Goal: Information Seeking & Learning: Learn about a topic

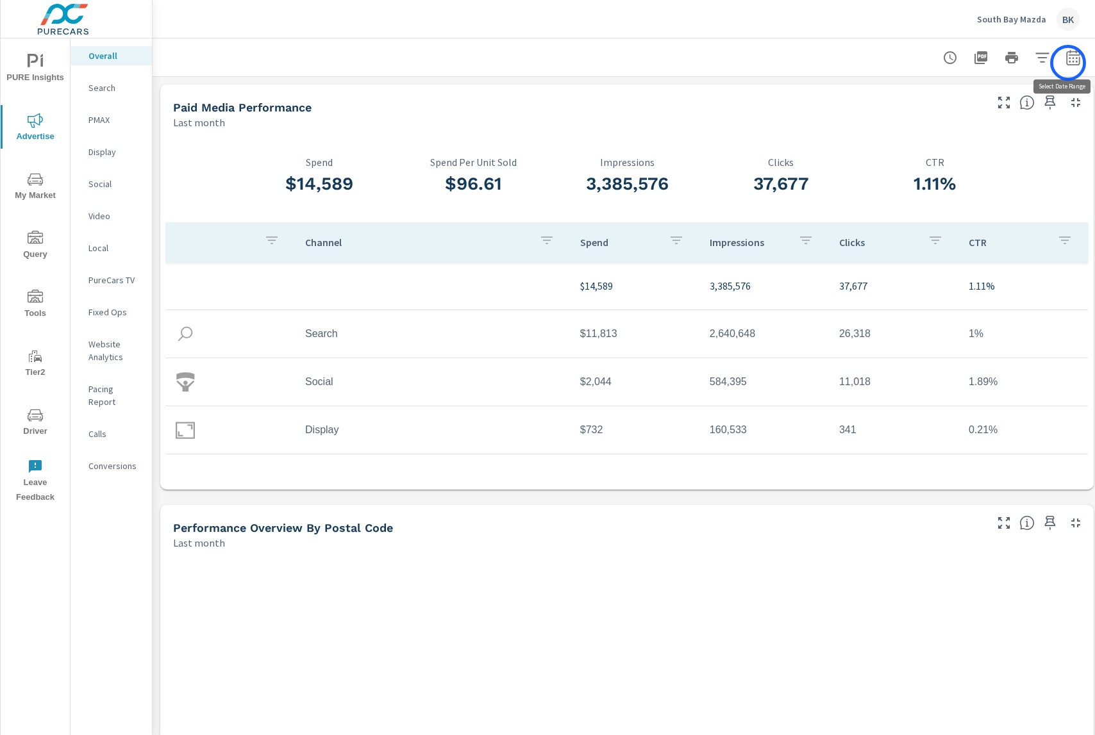
click at [1068, 63] on icon "button" at bounding box center [1072, 57] width 15 height 15
select select "Last month"
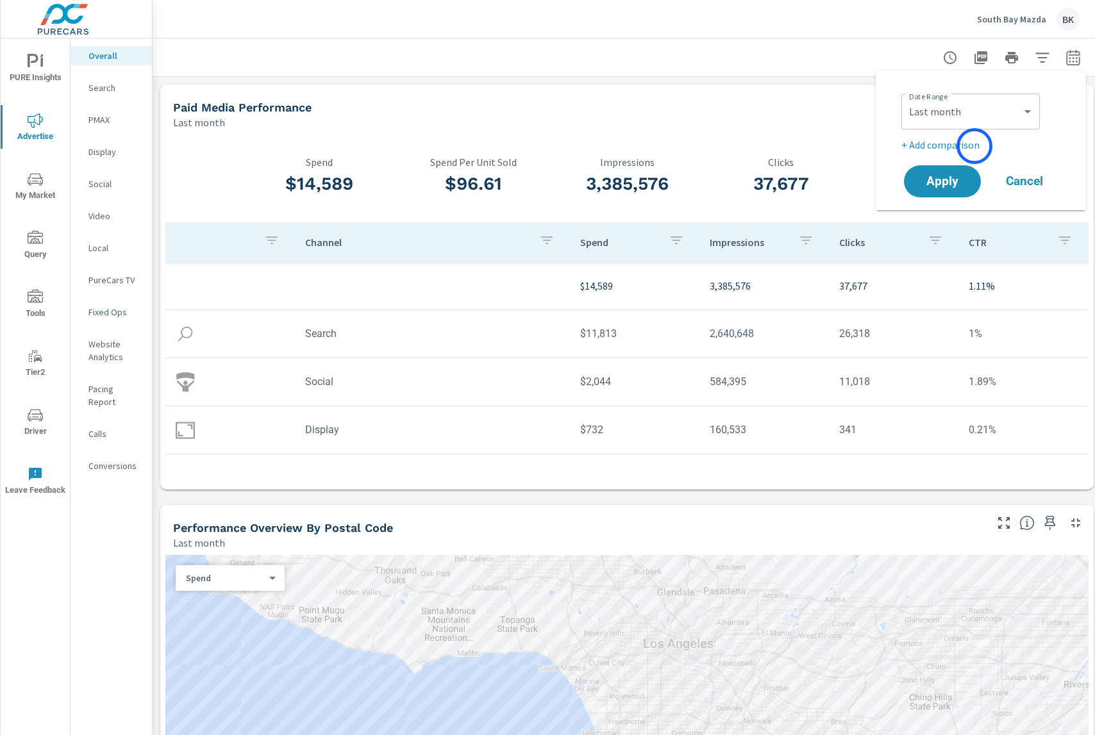
click at [974, 146] on p "+ Add comparison" at bounding box center [983, 144] width 164 height 15
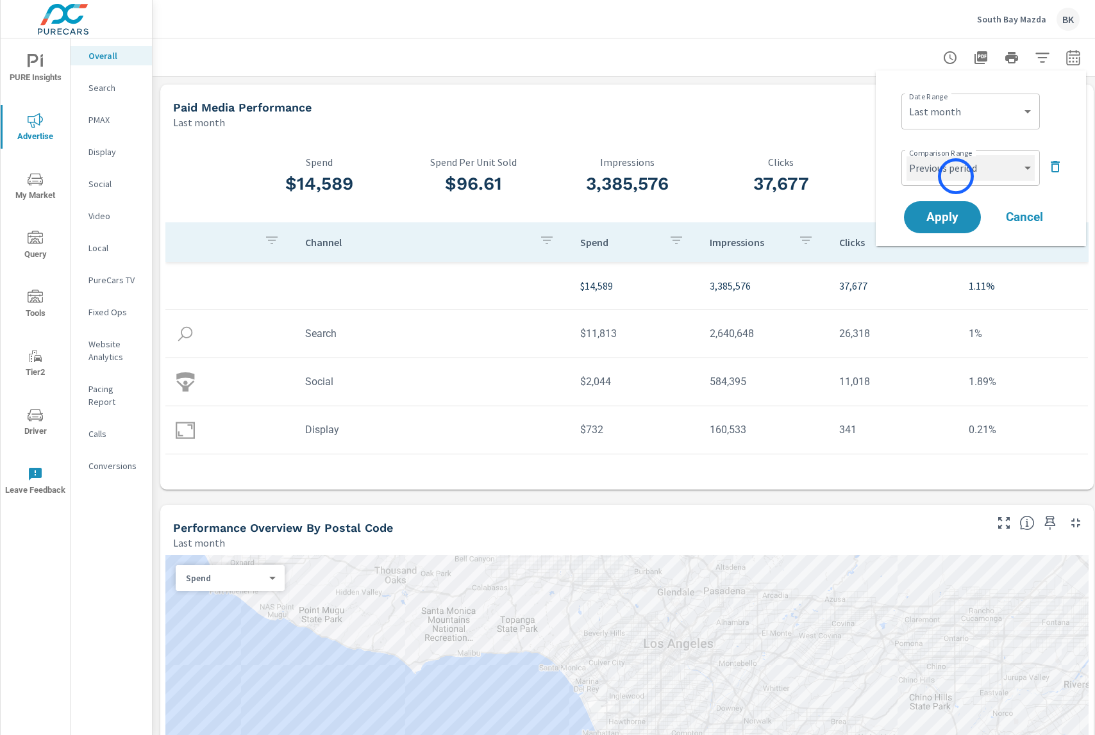
click at [956, 176] on select "Custom Previous period Previous month Previous year" at bounding box center [970, 168] width 128 height 26
click at [906, 155] on select "Custom Previous period Previous month Previous year" at bounding box center [970, 168] width 128 height 26
select select "Previous month"
click at [936, 222] on span "Apply" at bounding box center [942, 218] width 53 height 12
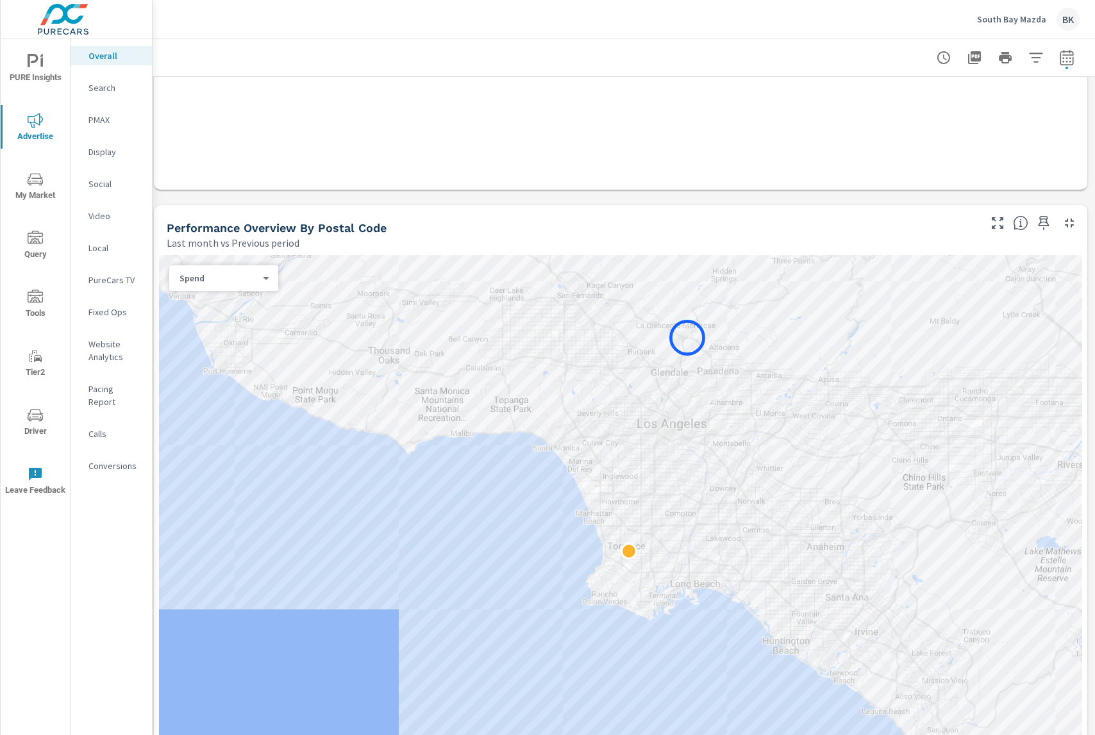
scroll to position [542, 6]
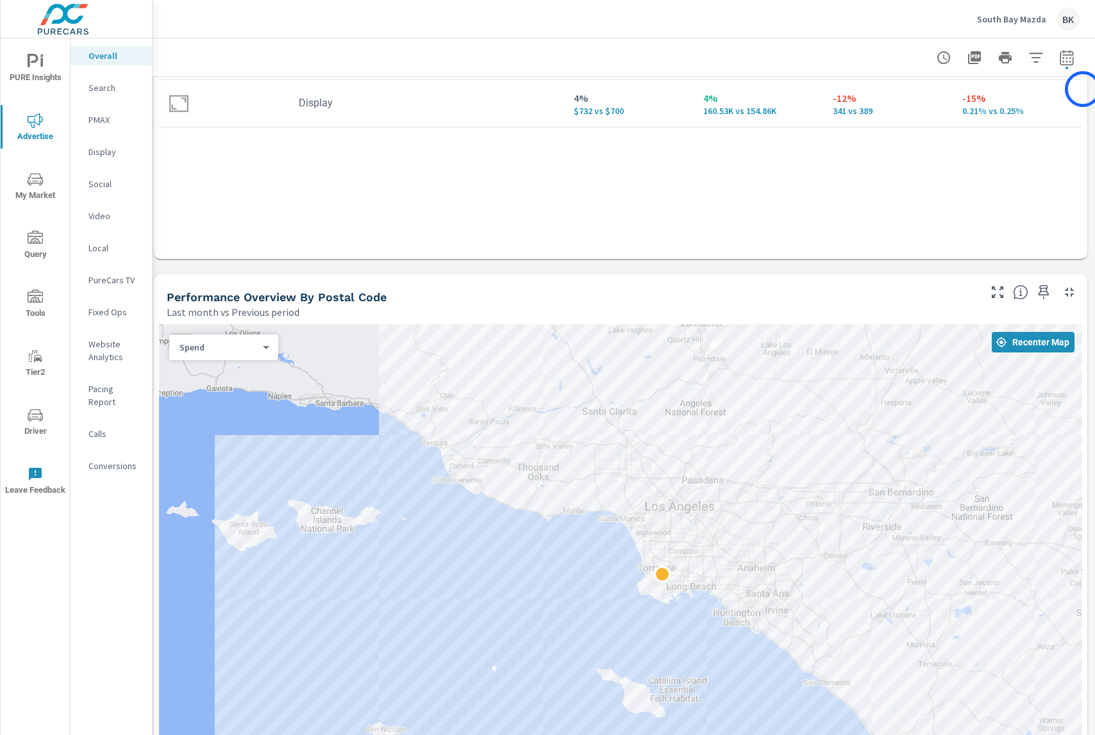
scroll to position [0, 6]
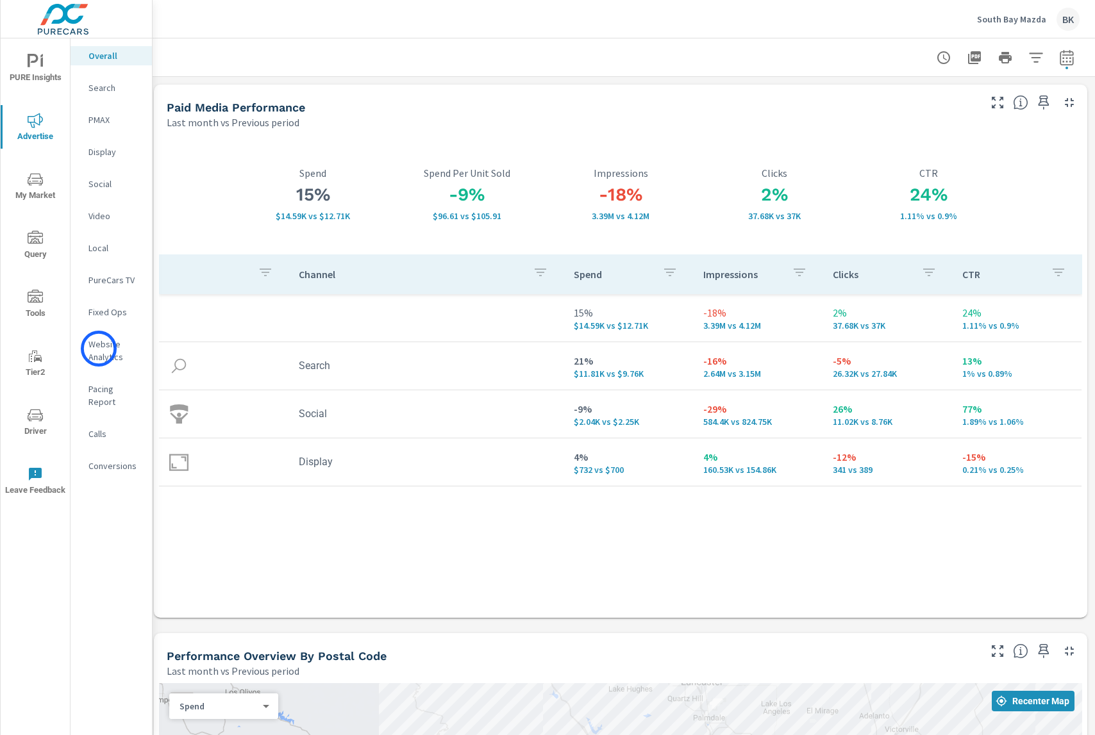
click at [99, 349] on p "Website Analytics" at bounding box center [114, 351] width 53 height 26
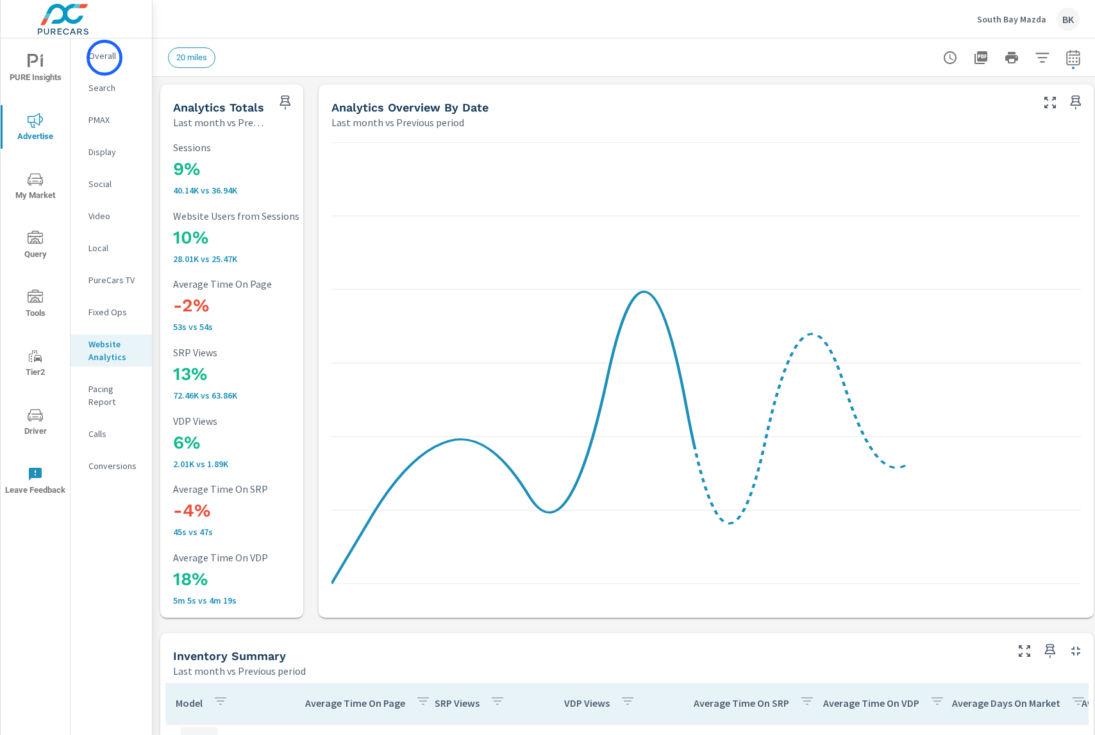
click at [104, 58] on p "Overall" at bounding box center [114, 55] width 53 height 13
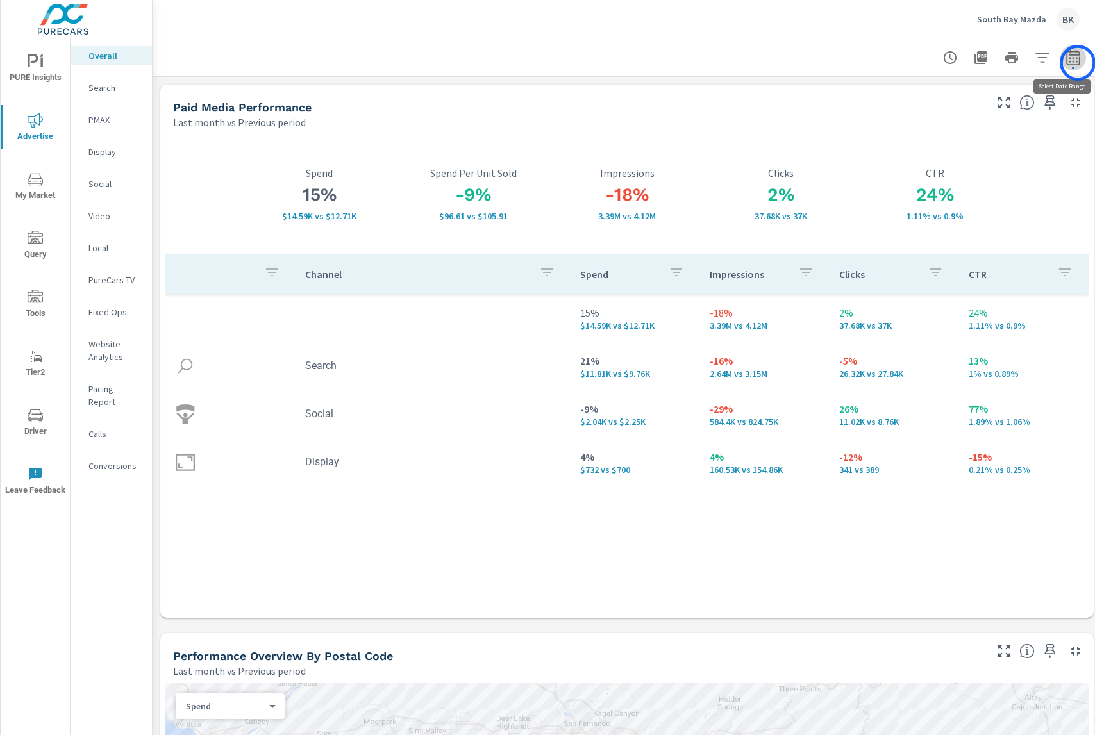
click at [1078, 63] on icon "button" at bounding box center [1072, 57] width 15 height 15
select select "Last month"
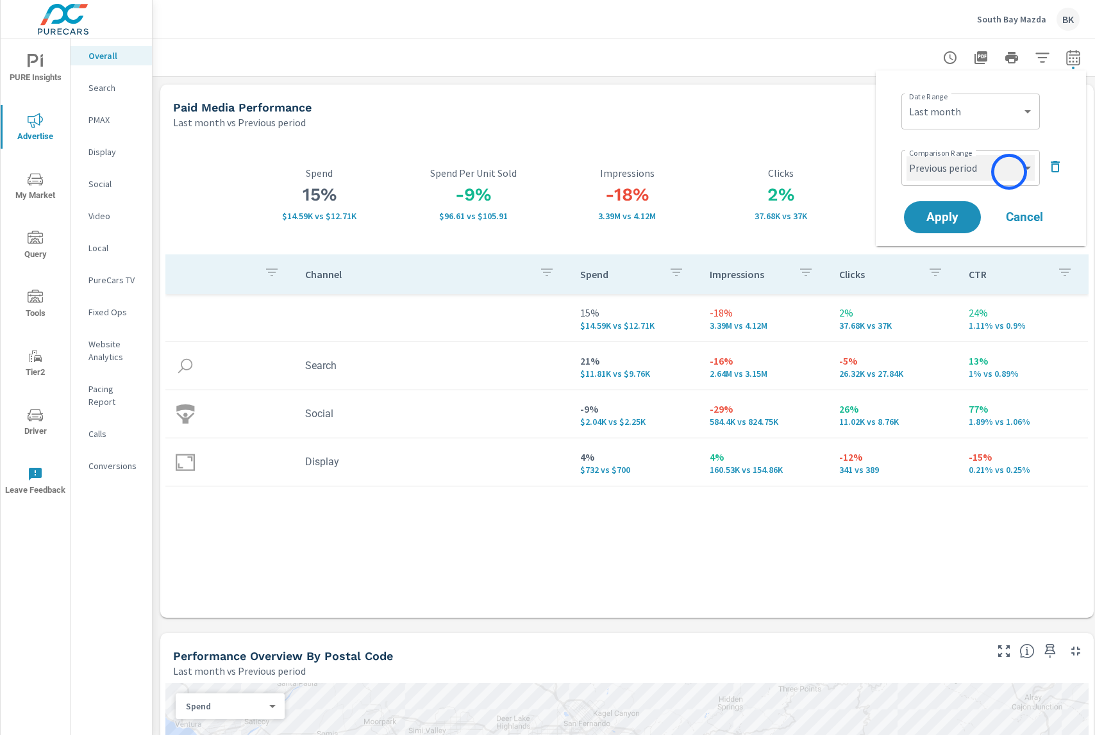
click at [1009, 172] on select "Custom Previous period Previous month Previous year" at bounding box center [970, 168] width 128 height 26
click at [906, 155] on select "Custom Previous period Previous month Previous year" at bounding box center [970, 168] width 128 height 26
select select "Previous year"
click at [953, 222] on span "Apply" at bounding box center [942, 218] width 53 height 12
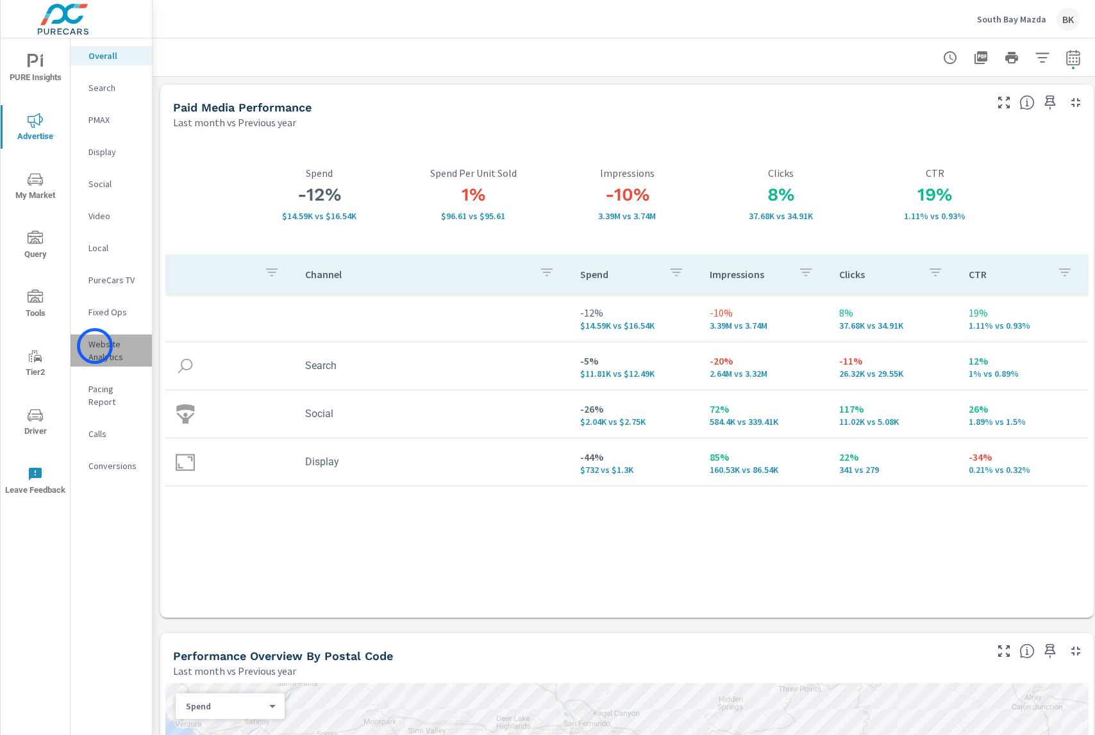
click at [95, 346] on p "Website Analytics" at bounding box center [114, 351] width 53 height 26
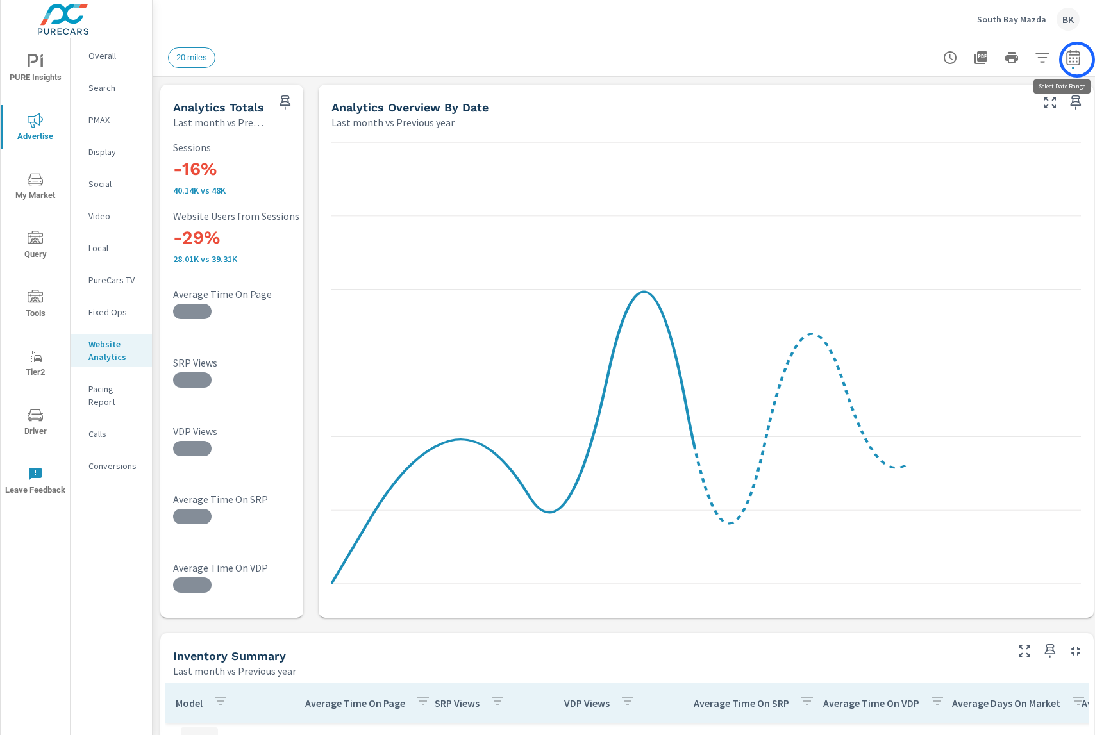
click at [1077, 60] on icon "button" at bounding box center [1072, 57] width 15 height 15
select select "Last month"
select select "Previous year"
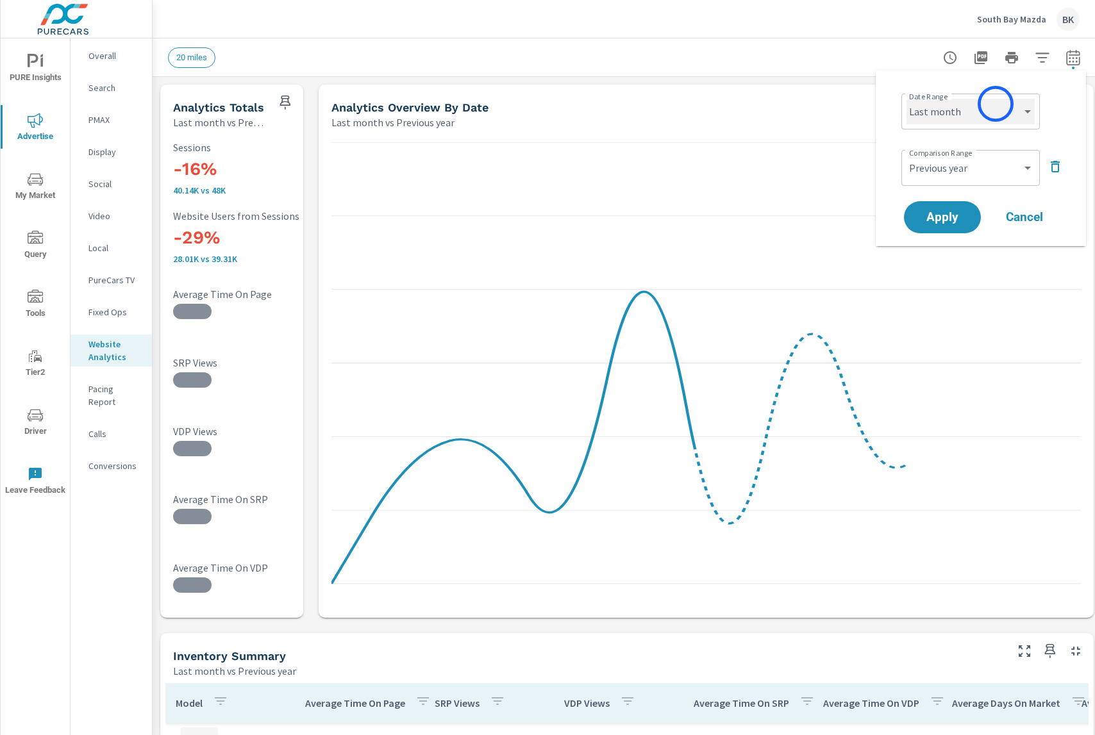
click at [991, 114] on select "Custom [DATE] Last week Last 7 days Last 14 days Last 30 days Last 45 days Last…" at bounding box center [970, 112] width 128 height 26
click at [906, 99] on select "Custom [DATE] Last week Last 7 days Last 14 days Last 30 days Last 45 days Last…" at bounding box center [970, 112] width 128 height 26
select select "Month to date"
click at [983, 156] on select "Custom Previous period Previous month Previous year" at bounding box center [970, 168] width 128 height 26
click at [906, 155] on select "Custom Previous period Previous month Previous year" at bounding box center [970, 168] width 128 height 26
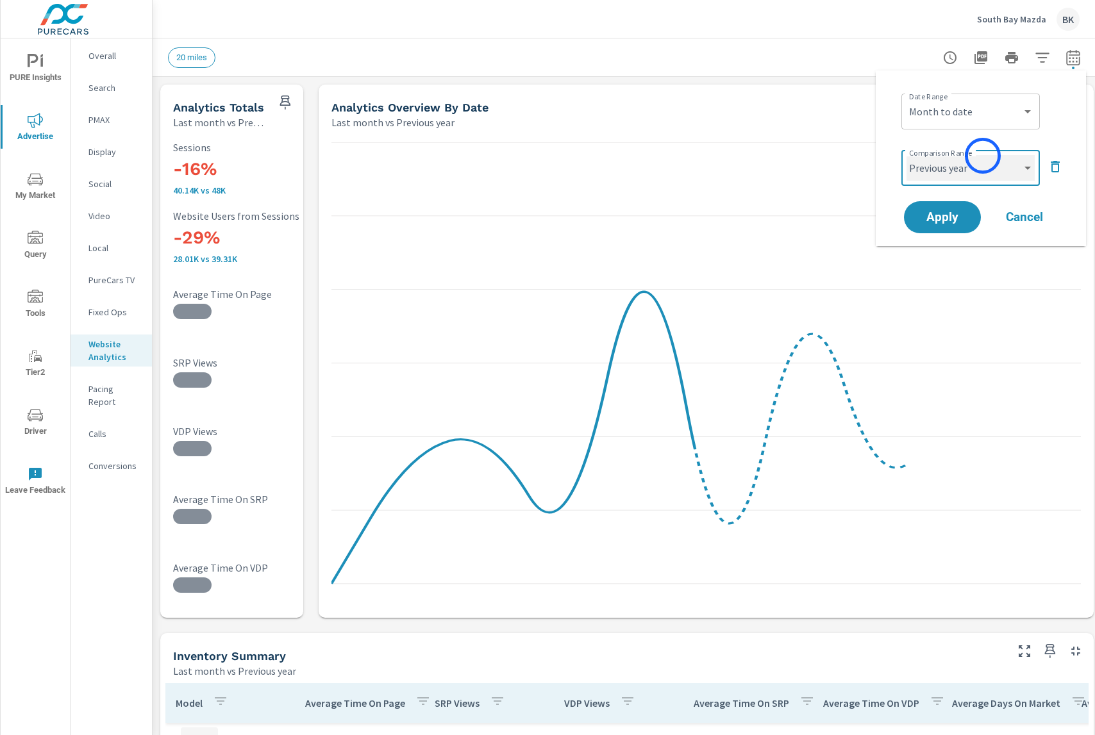
select select "Previous month"
click at [940, 219] on span "Apply" at bounding box center [942, 218] width 53 height 12
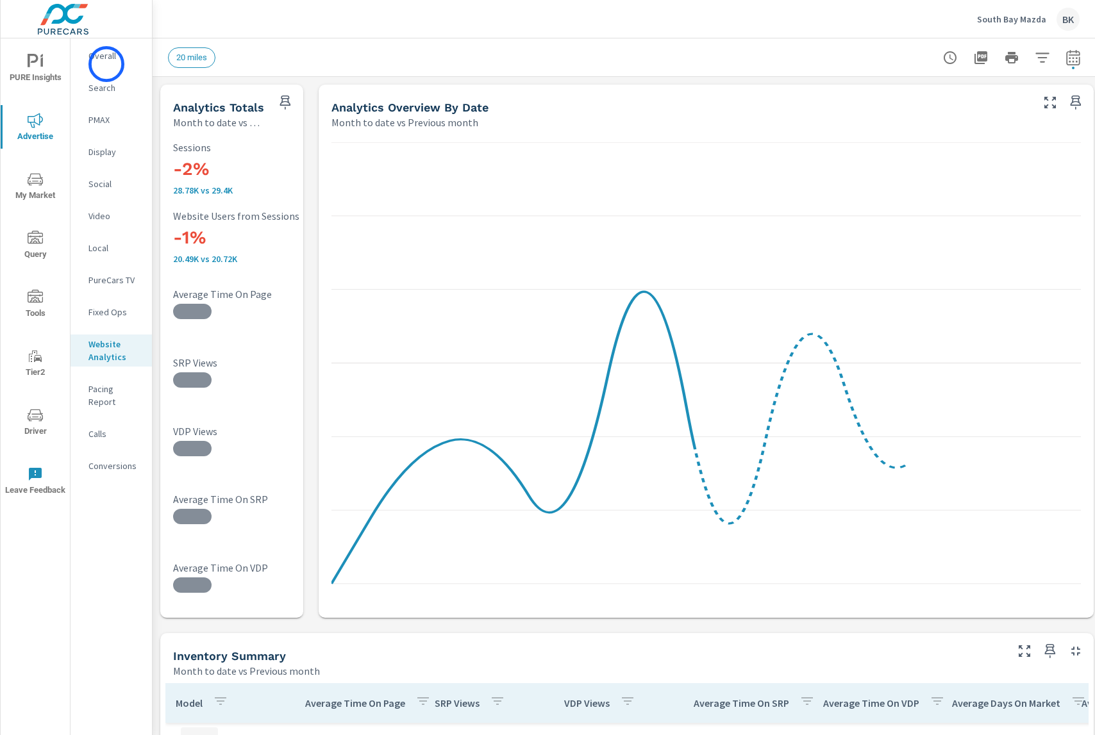
click at [106, 64] on div "Overall" at bounding box center [111, 55] width 81 height 19
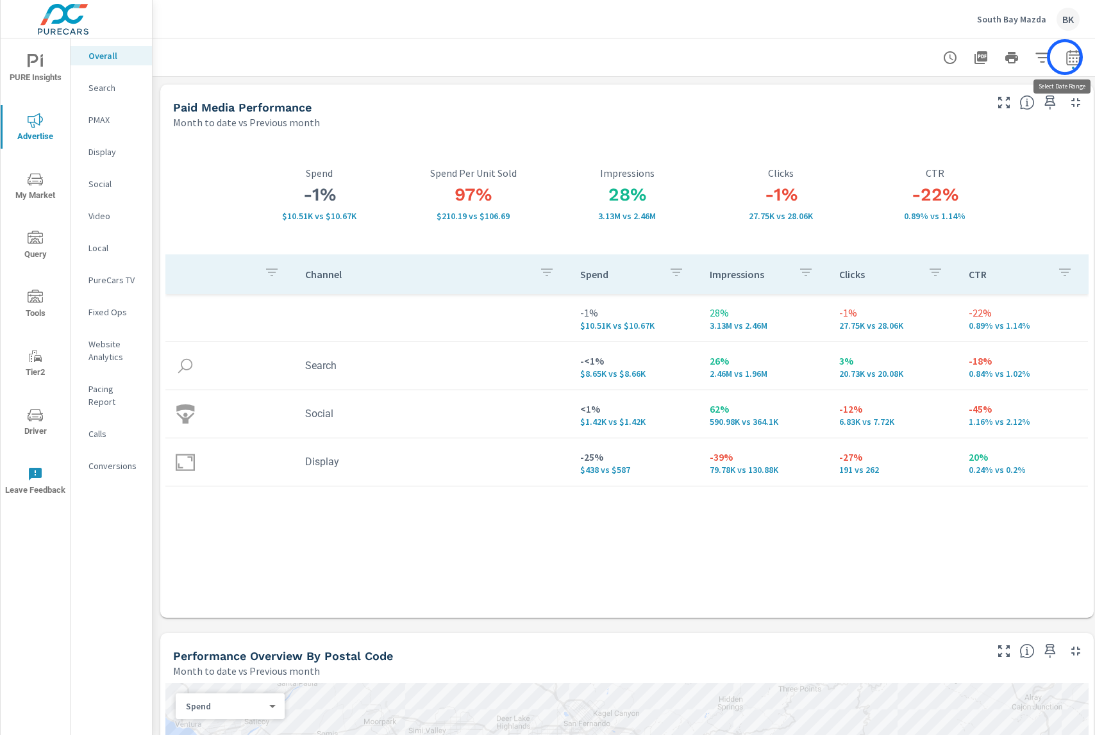
click at [1065, 57] on icon "button" at bounding box center [1072, 57] width 15 height 15
select select "Month to date"
select select "Previous month"
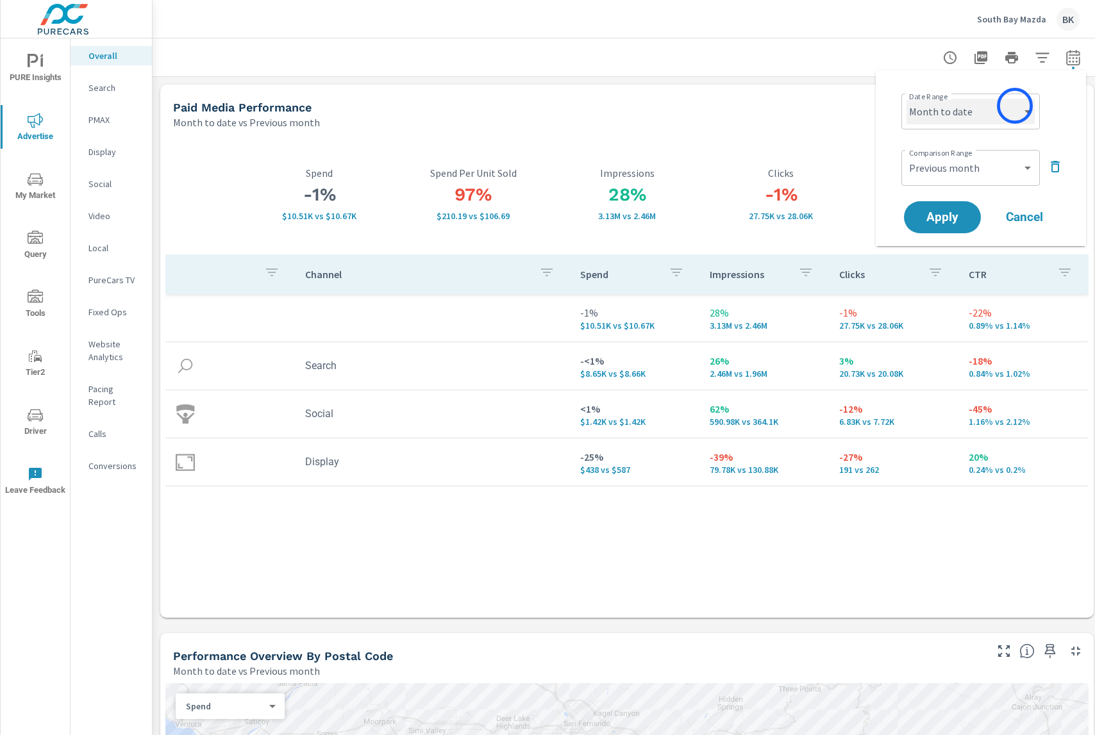
click at [1015, 106] on select "Custom [DATE] Last week Last 7 days Last 14 days Last 30 days Last 45 days Last…" at bounding box center [970, 112] width 128 height 26
click at [906, 99] on select "Custom [DATE] Last week Last 7 days Last 14 days Last 30 days Last 45 days Last…" at bounding box center [970, 112] width 128 height 26
select select "Last 30 days"
click at [967, 169] on select "Custom Previous period Previous month Previous year" at bounding box center [970, 168] width 128 height 26
click at [906, 155] on select "Custom Previous period Previous month Previous year" at bounding box center [970, 168] width 128 height 26
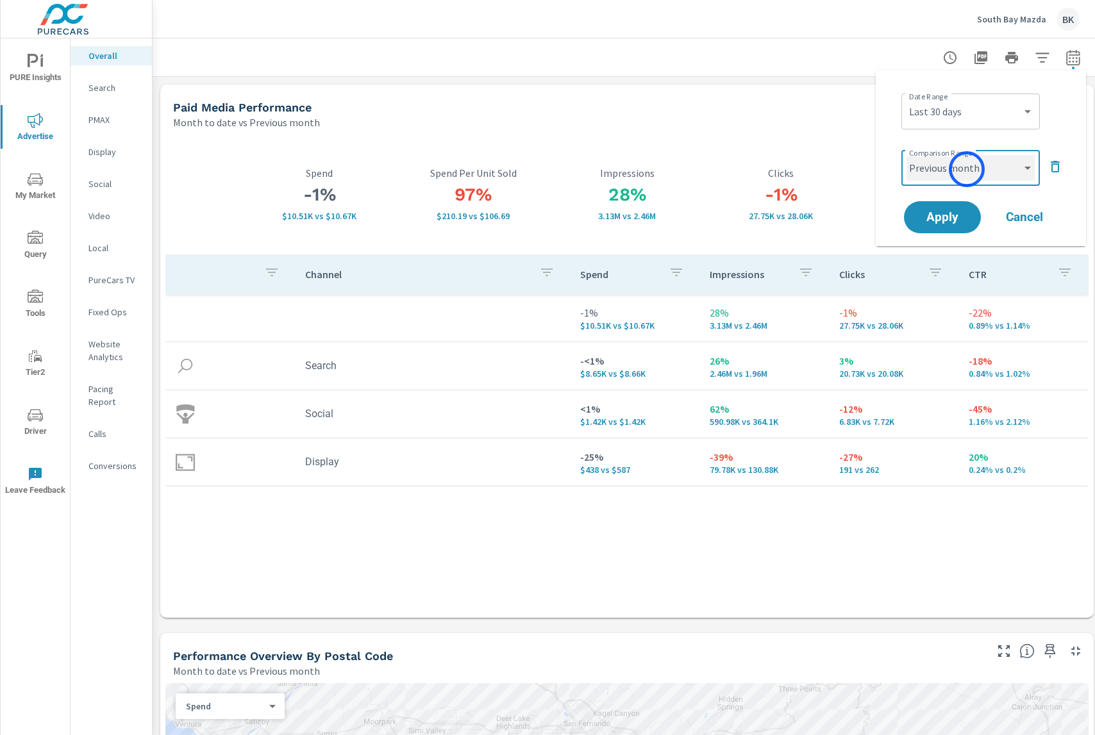
select select "Previous period"
click at [944, 219] on span "Apply" at bounding box center [942, 218] width 53 height 12
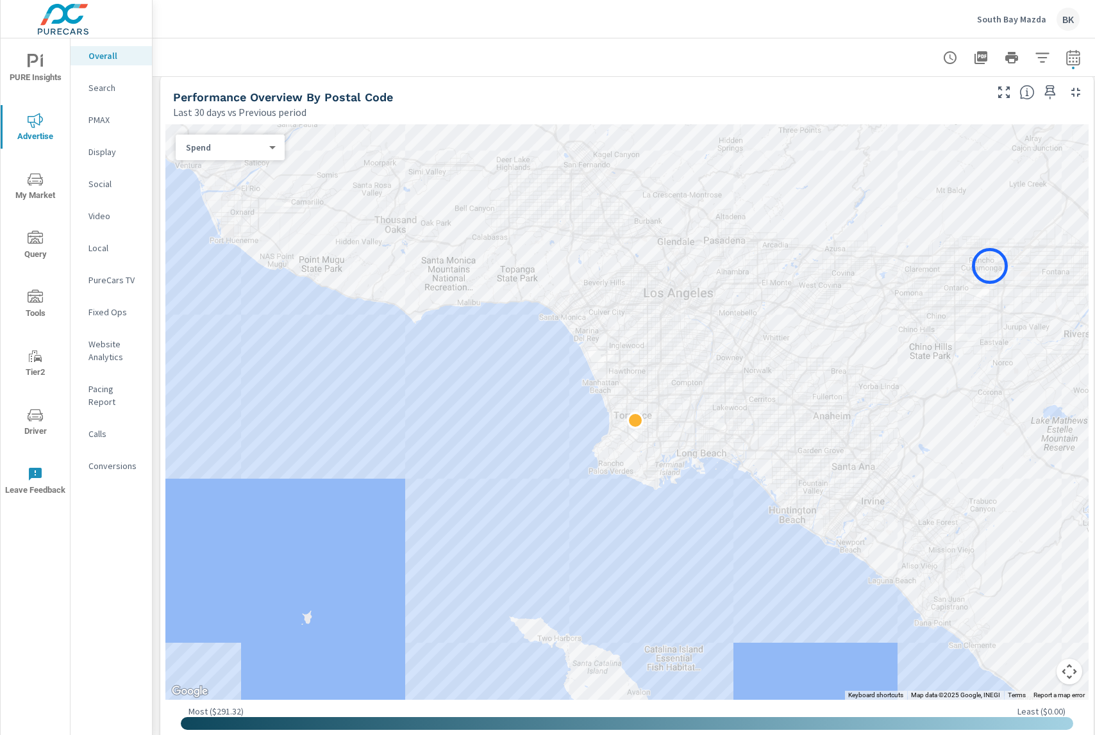
scroll to position [569, 0]
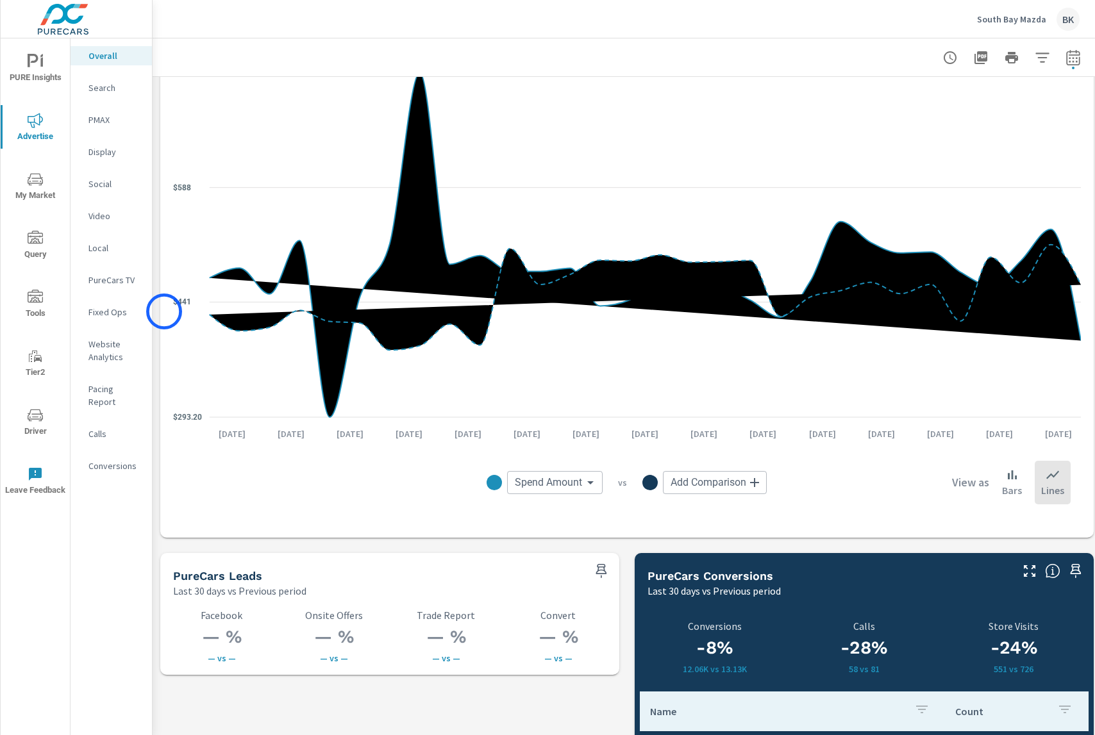
scroll to position [1252, 0]
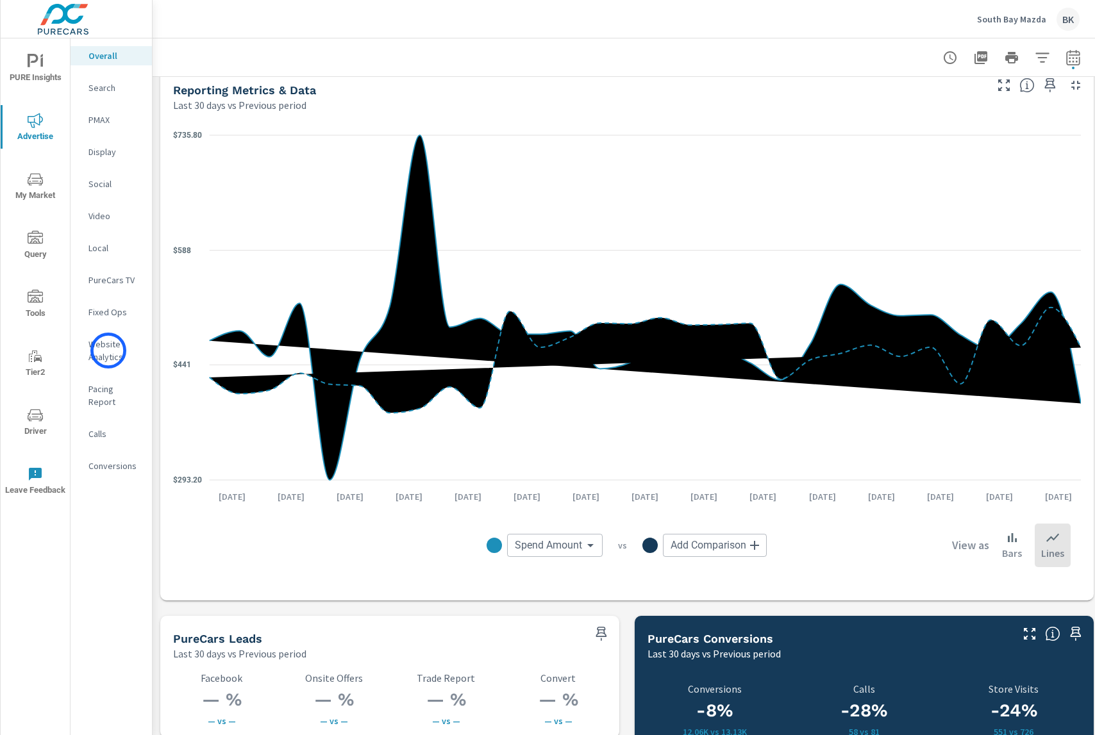
click at [109, 351] on p "Website Analytics" at bounding box center [114, 351] width 53 height 26
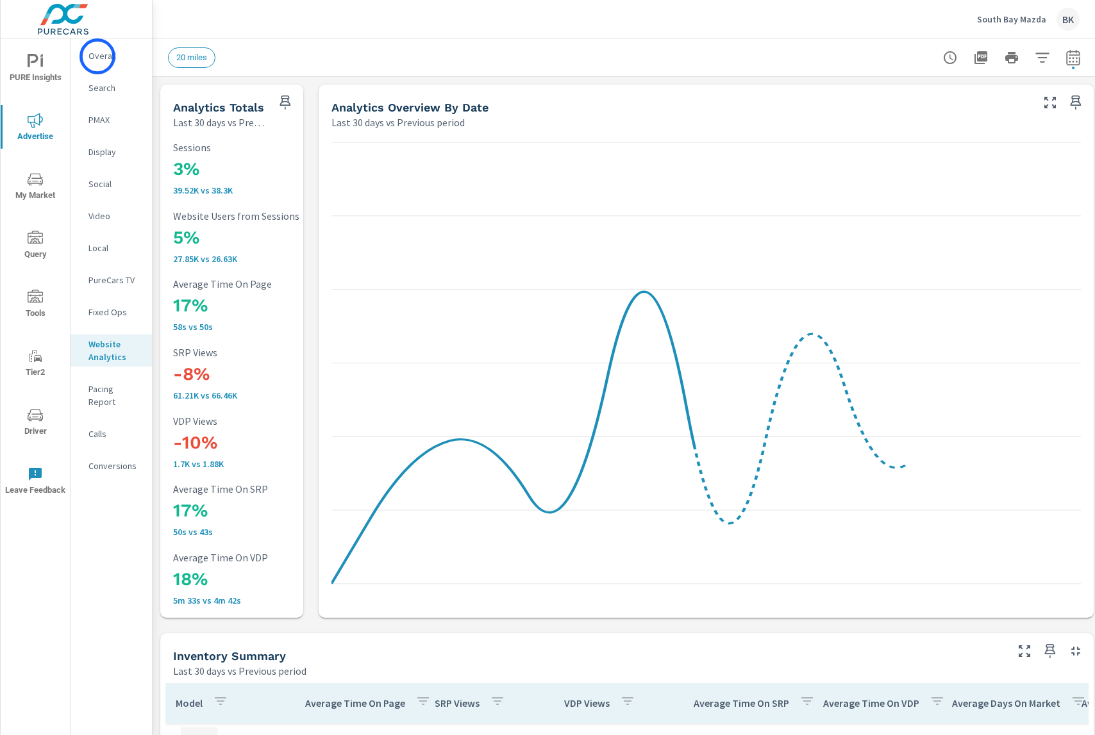
click at [97, 56] on p "Overall" at bounding box center [114, 55] width 53 height 13
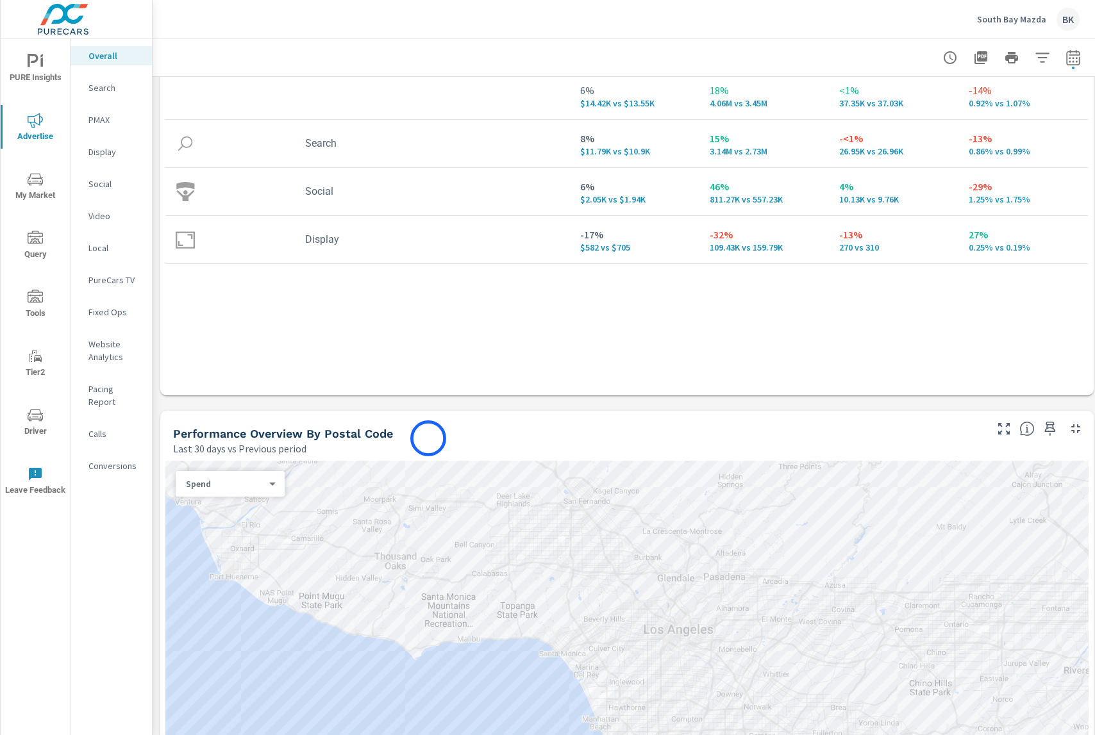
scroll to position [280, 0]
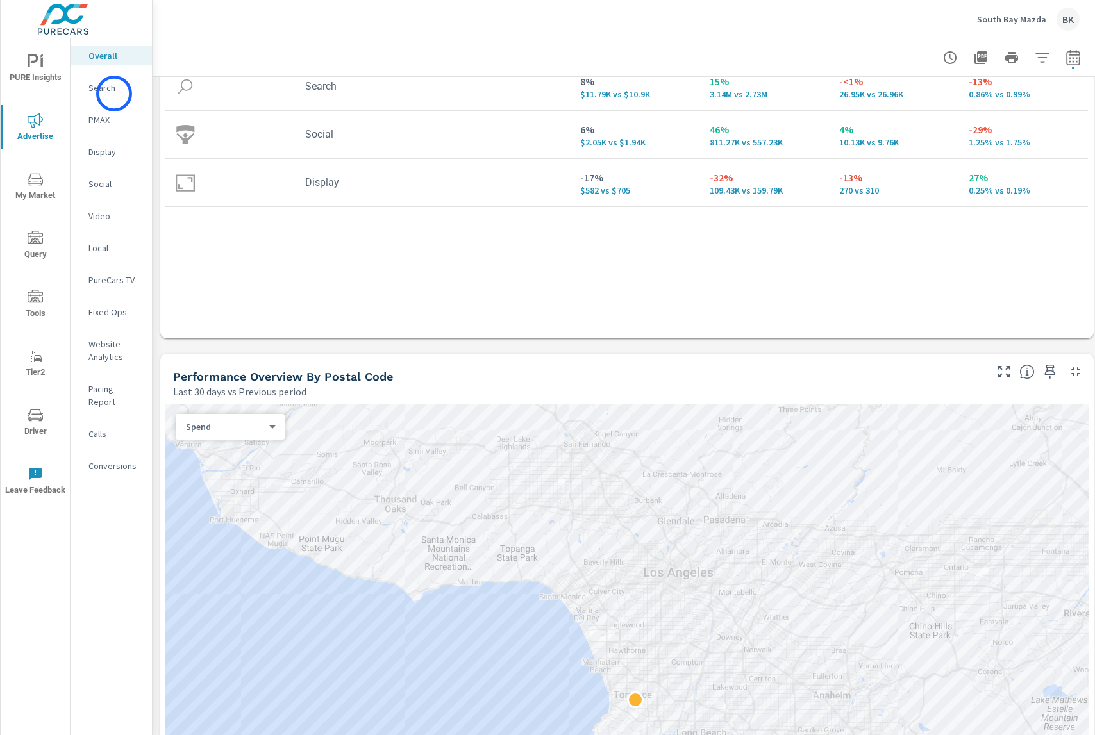
click at [113, 93] on p "Search" at bounding box center [114, 87] width 53 height 13
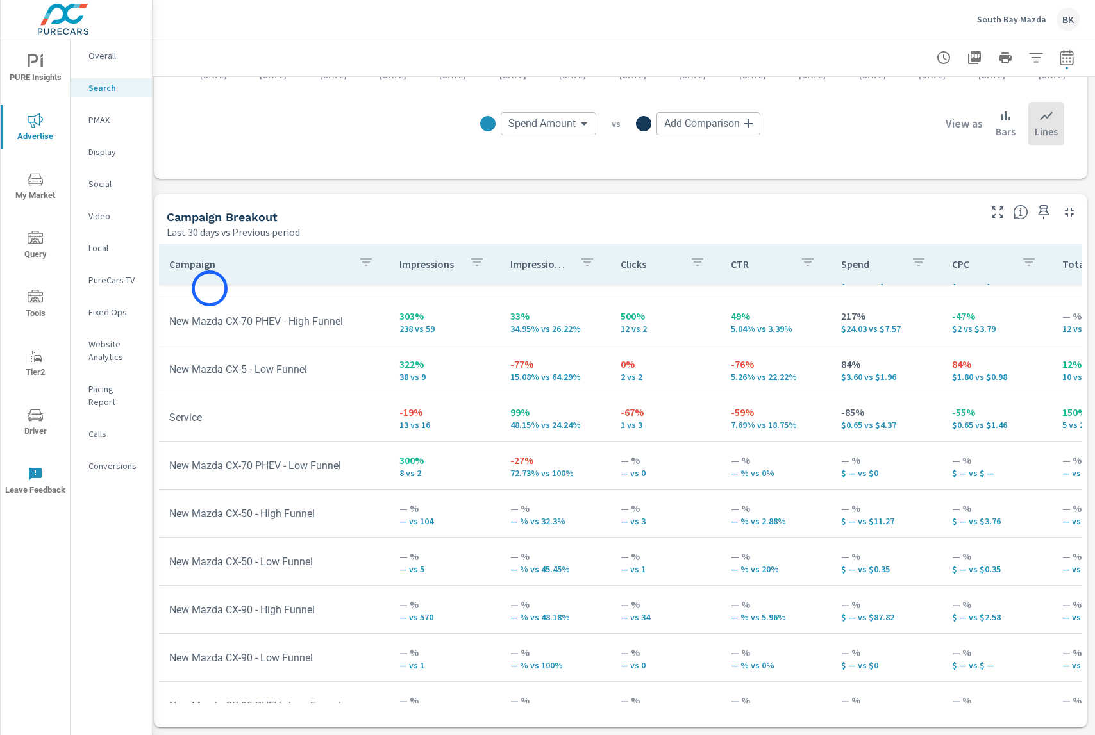
scroll to position [590, 0]
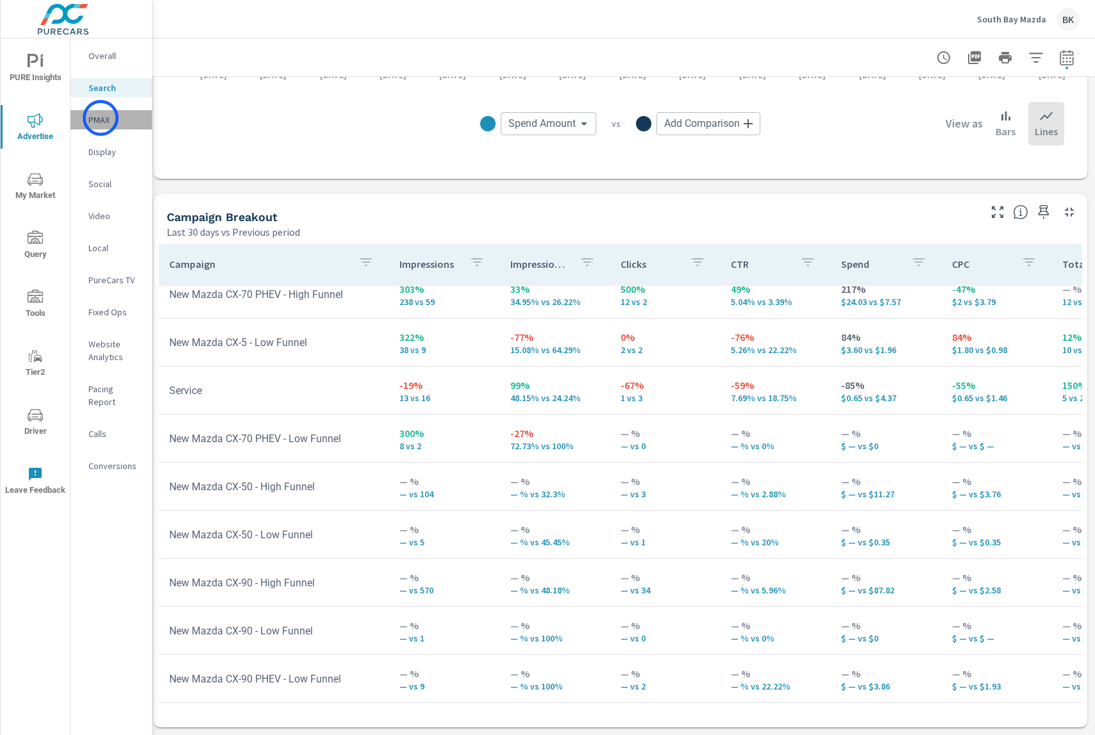
click at [101, 117] on p "PMAX" at bounding box center [114, 119] width 53 height 13
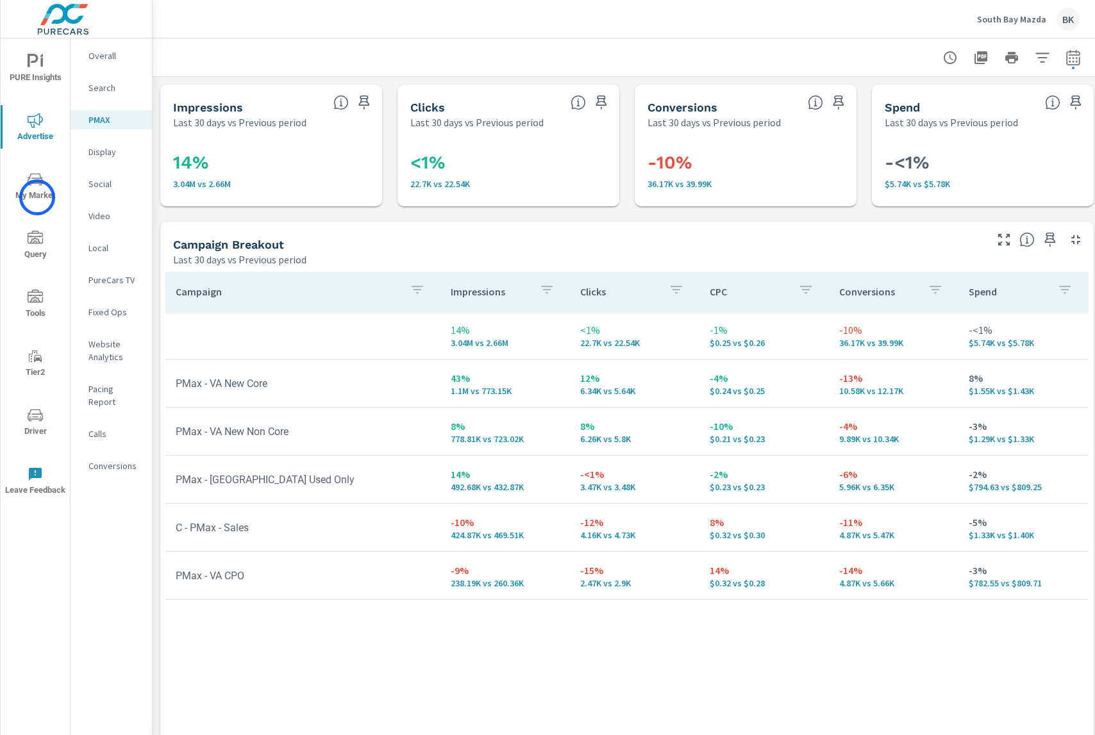
click at [37, 197] on span "My Market" at bounding box center [35, 187] width 62 height 31
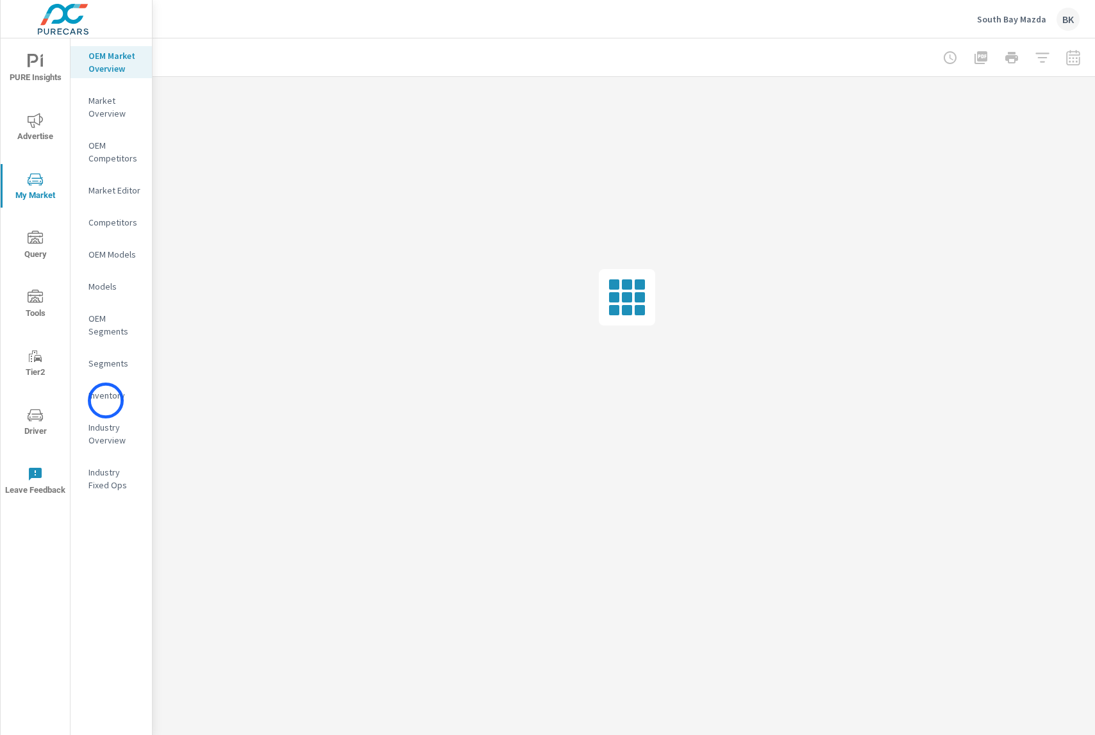
click at [106, 401] on p "Inventory" at bounding box center [114, 395] width 53 height 13
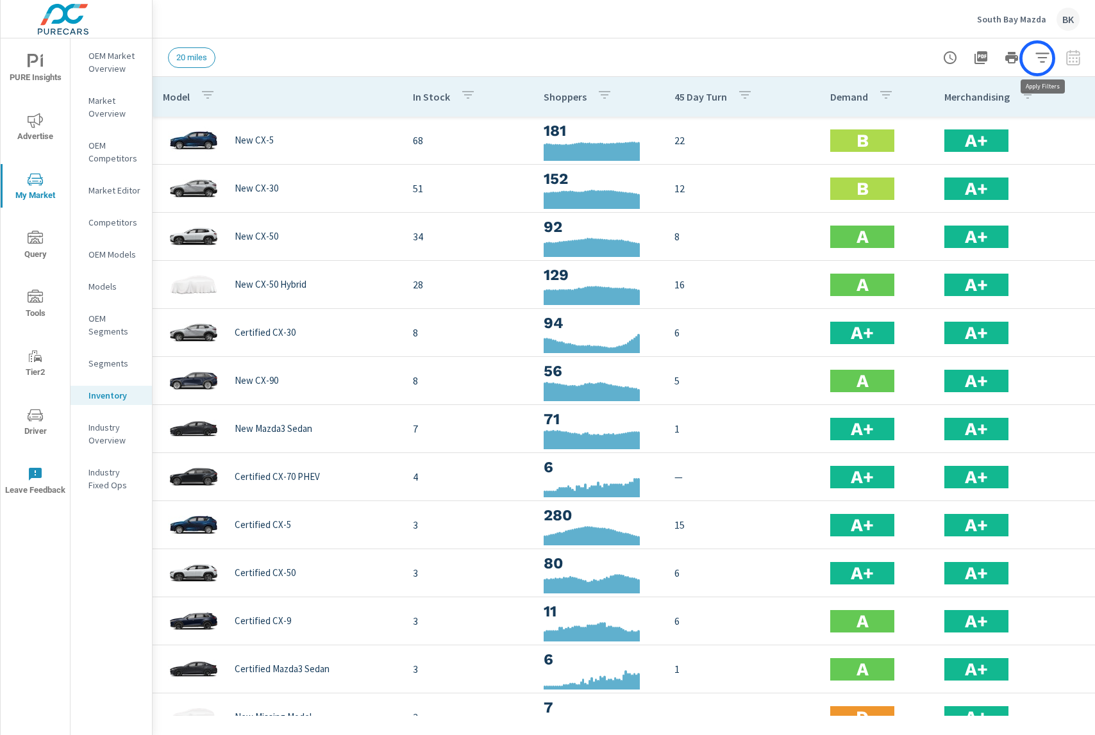
click at [1037, 58] on icon "button" at bounding box center [1042, 57] width 15 height 15
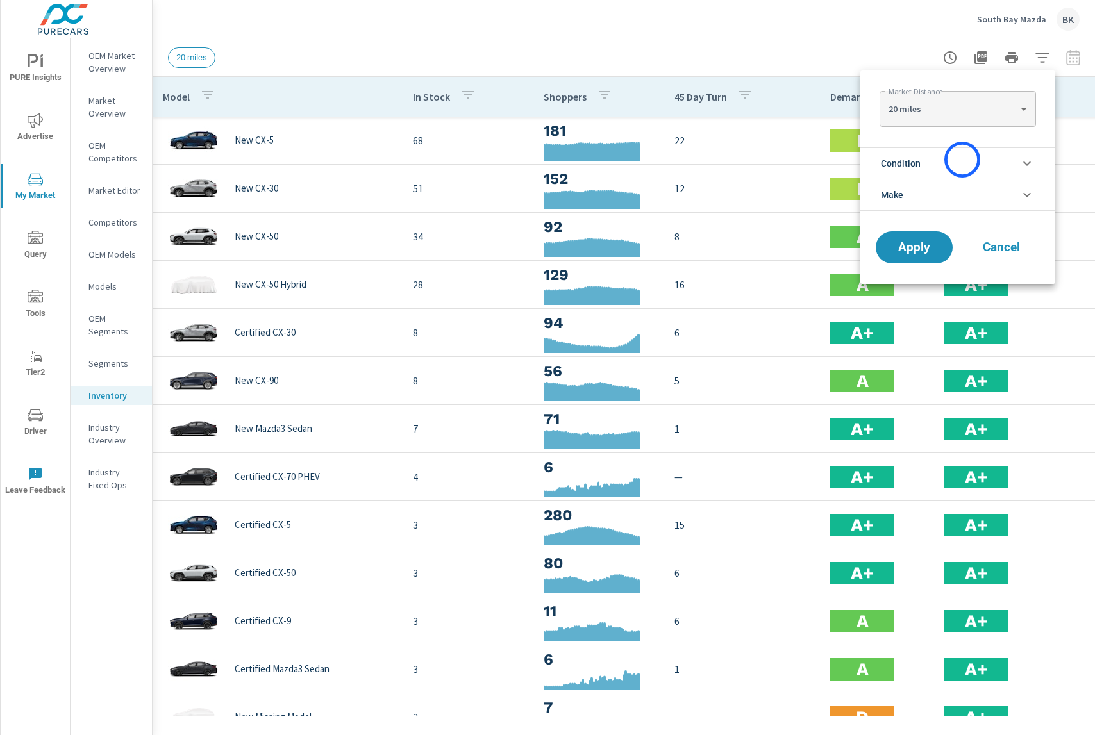
click at [962, 160] on li "Condition" at bounding box center [957, 162] width 195 height 31
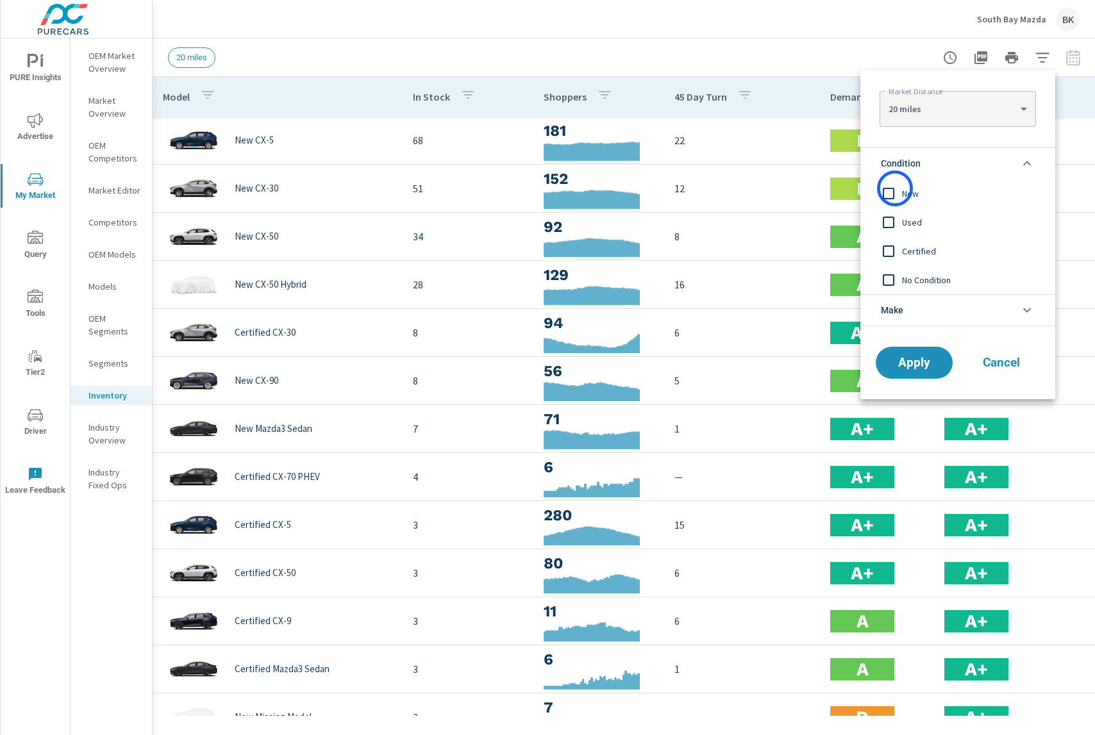
click at [893, 188] on input "filter options" at bounding box center [888, 193] width 27 height 27
click at [914, 362] on span "Apply" at bounding box center [914, 363] width 53 height 12
